Goal: Task Accomplishment & Management: Use online tool/utility

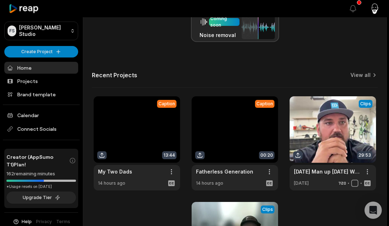
scroll to position [237, 0]
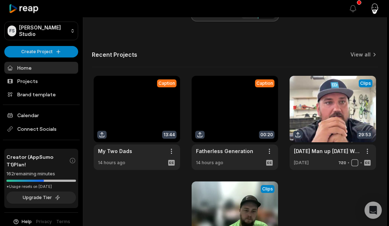
click at [144, 119] on link at bounding box center [137, 123] width 86 height 94
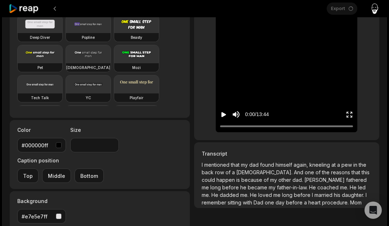
scroll to position [77, 0]
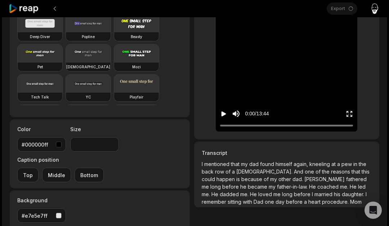
click at [225, 114] on icon "Play video" at bounding box center [223, 113] width 7 height 7
drag, startPoint x: 223, startPoint y: 126, endPoint x: 314, endPoint y: 128, distance: 91.8
click at [309, 128] on div "7:50 / 13:44" at bounding box center [285, 112] width 141 height 39
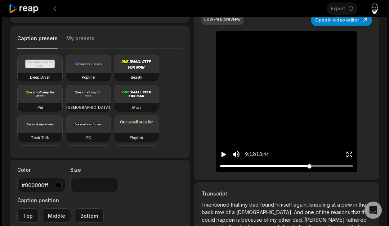
scroll to position [0, 0]
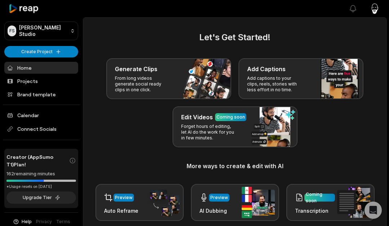
scroll to position [237, 0]
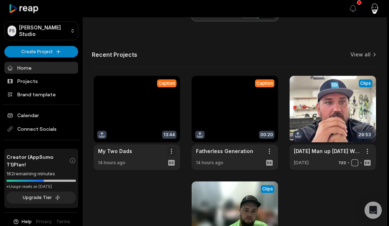
click at [154, 175] on span "Delete" at bounding box center [150, 177] width 16 height 8
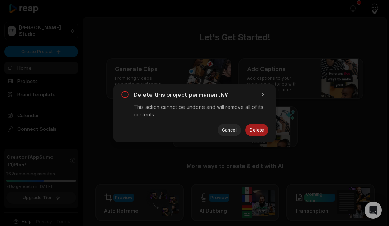
click at [259, 129] on button "Delete" at bounding box center [256, 130] width 23 height 12
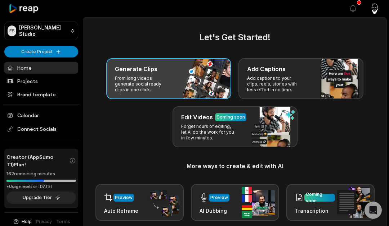
click at [155, 81] on p "From long videos generate social ready clips in one click." at bounding box center [143, 84] width 56 height 17
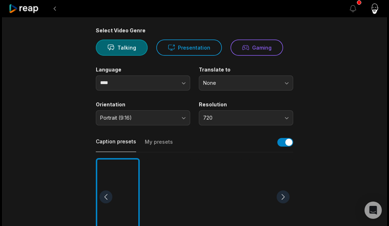
scroll to position [51, 0]
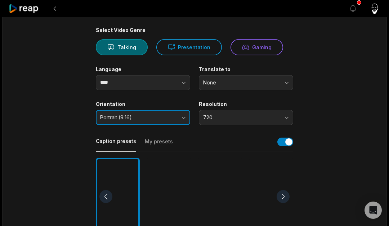
click at [185, 118] on button "Portrait (9:16)" at bounding box center [143, 117] width 94 height 15
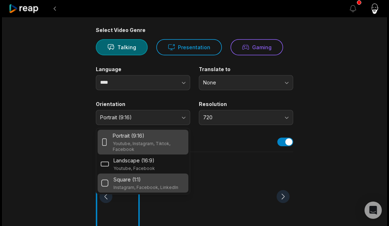
click at [133, 176] on p "Square (1:1)" at bounding box center [126, 180] width 27 height 8
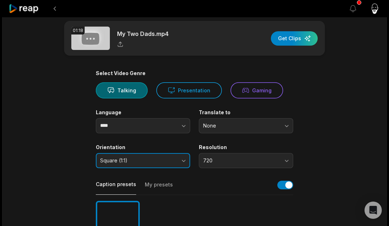
scroll to position [0, 0]
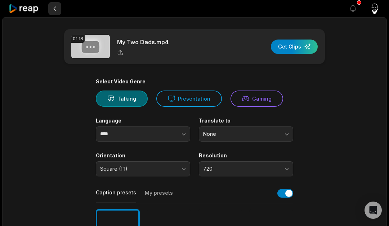
click at [57, 10] on button at bounding box center [54, 8] width 13 height 13
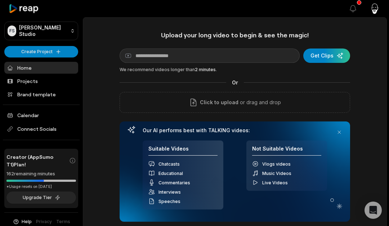
click at [32, 6] on icon at bounding box center [24, 9] width 31 height 10
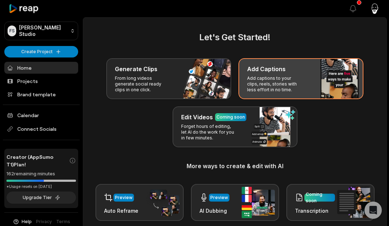
click at [278, 84] on p "Add captions to your clips, reels, stories with less effort in no time." at bounding box center [275, 84] width 56 height 17
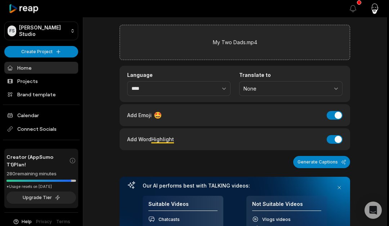
scroll to position [28, 0]
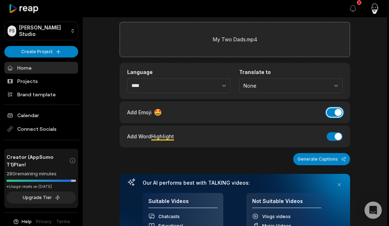
click at [335, 113] on button "Add Emoji" at bounding box center [334, 112] width 16 height 9
click at [333, 136] on button "Add Word Highlight" at bounding box center [334, 136] width 16 height 9
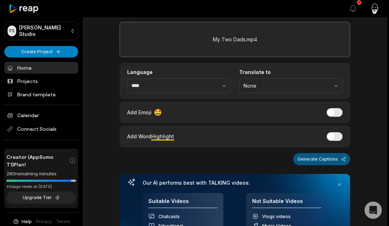
click at [330, 157] on button "Generate Captions" at bounding box center [321, 159] width 57 height 12
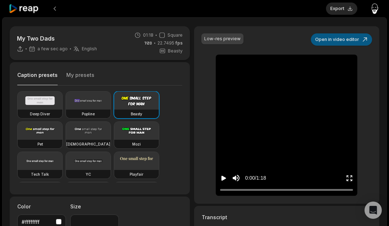
click at [336, 44] on button "Open in video editor" at bounding box center [340, 39] width 61 height 12
click at [351, 41] on button "Open in video editor" at bounding box center [340, 39] width 61 height 12
click at [222, 176] on icon "Play video" at bounding box center [223, 178] width 5 height 5
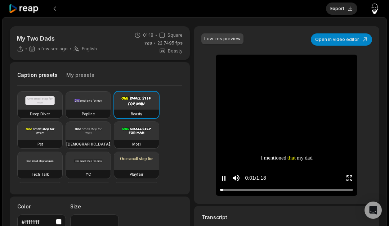
click at [223, 175] on icon "Pause video" at bounding box center [223, 178] width 7 height 7
click at [330, 40] on button "Open in video editor" at bounding box center [340, 39] width 61 height 12
drag, startPoint x: 30, startPoint y: 105, endPoint x: 34, endPoint y: 105, distance: 4.0
click at [30, 105] on video at bounding box center [40, 101] width 45 height 18
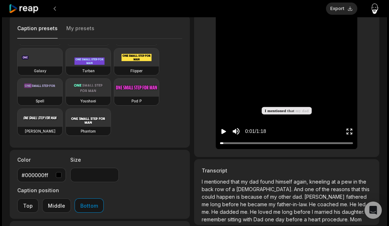
scroll to position [49, 0]
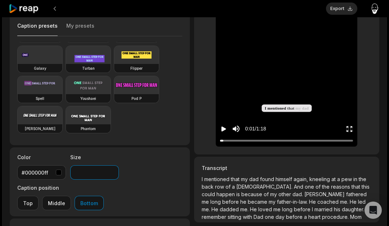
click at [89, 174] on input "**" at bounding box center [94, 172] width 49 height 14
click at [113, 170] on input "**" at bounding box center [94, 172] width 49 height 14
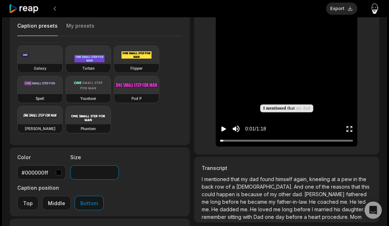
click at [113, 170] on input "**" at bounding box center [94, 172] width 49 height 14
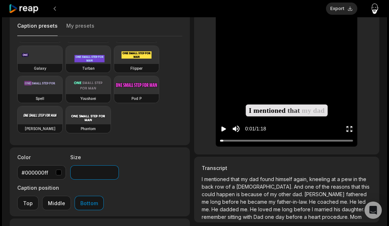
click at [113, 170] on input "**" at bounding box center [94, 172] width 49 height 14
type input "**"
click at [113, 170] on input "**" at bounding box center [94, 172] width 49 height 14
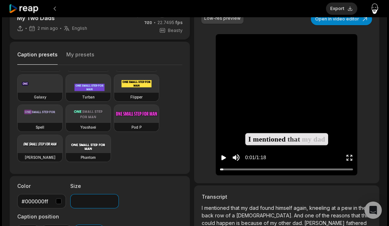
scroll to position [0, 0]
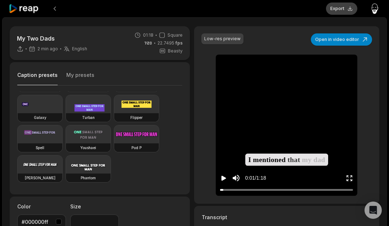
click at [342, 10] on button "Export" at bounding box center [341, 9] width 31 height 12
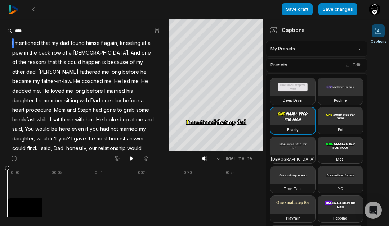
click at [357, 47] on html "Save draft Save changes Open user menu Captions Your browser does not support m…" at bounding box center [194, 113] width 389 height 226
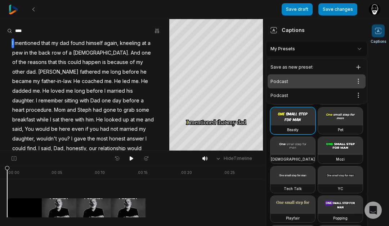
click at [310, 83] on div "Podcast Open options" at bounding box center [316, 81] width 98 height 14
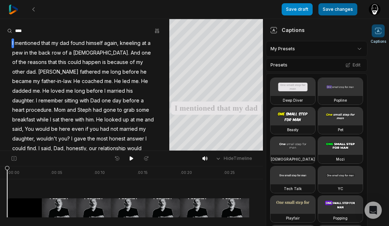
click at [342, 12] on button "Save changes" at bounding box center [337, 9] width 39 height 12
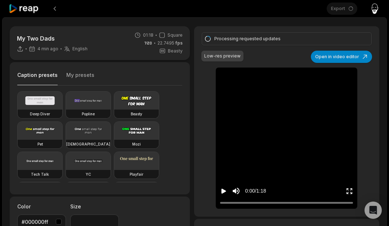
click at [222, 192] on icon "Play video" at bounding box center [223, 191] width 5 height 5
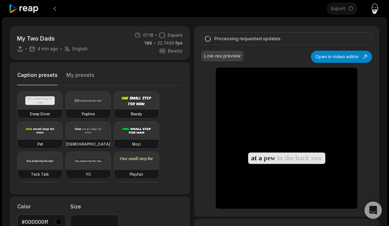
click at [222, 192] on icon "Pause video" at bounding box center [222, 191] width 1 height 5
